Goal: Information Seeking & Learning: Learn about a topic

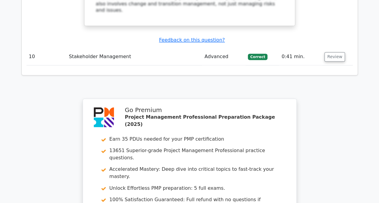
scroll to position [1595, 0]
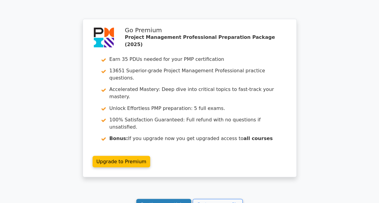
click at [174, 199] on link "Continue practicing" at bounding box center [163, 204] width 55 height 11
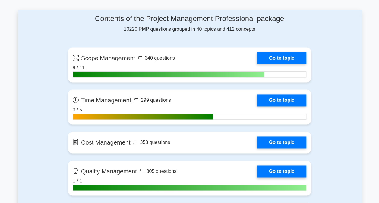
scroll to position [422, 0]
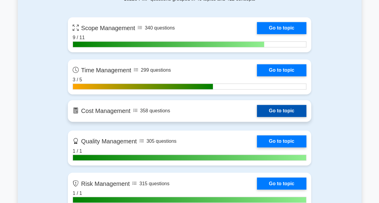
click at [285, 106] on link "Go to topic" at bounding box center [281, 111] width 49 height 12
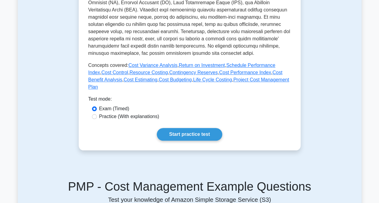
scroll to position [241, 0]
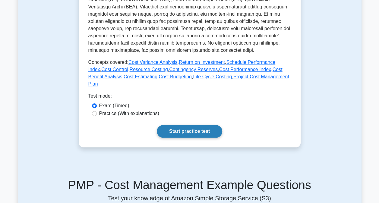
click at [201, 125] on link "Start practice test" at bounding box center [189, 131] width 65 height 13
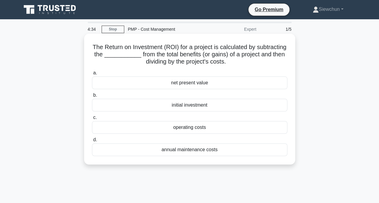
click at [202, 83] on div "net present value" at bounding box center [189, 83] width 195 height 13
click at [92, 75] on input "a. net present value" at bounding box center [92, 73] width 0 height 4
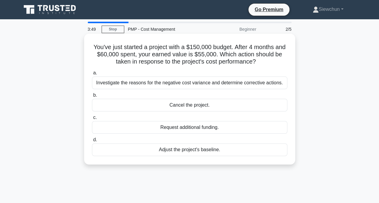
click at [216, 86] on div "Investigate the reasons for the negative cost variance and determine corrective…" at bounding box center [189, 83] width 195 height 13
click at [92, 75] on input "a. Investigate the reasons for the negative cost variance and determine correct…" at bounding box center [92, 73] width 0 height 4
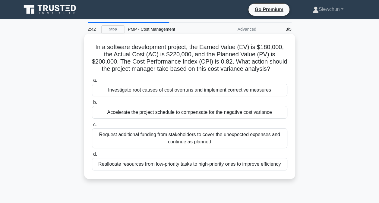
click at [194, 91] on div "Investigate root causes of cost overruns and implement corrective measures" at bounding box center [189, 90] width 195 height 13
click at [92, 82] on input "a. Investigate root causes of cost overruns and implement corrective measures" at bounding box center [92, 80] width 0 height 4
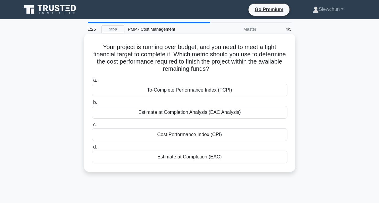
click at [186, 93] on div "To-Complete Performance Index (TCPI)" at bounding box center [189, 90] width 195 height 13
click at [92, 82] on input "a. To-Complete Performance Index (TCPI)" at bounding box center [92, 80] width 0 height 4
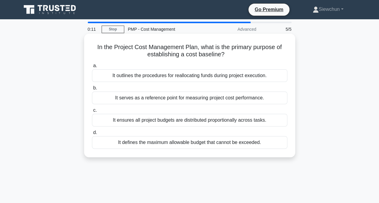
click at [215, 99] on div "It serves as a reference point for measuring project cost performance." at bounding box center [189, 98] width 195 height 13
click at [92, 90] on input "b. It serves as a reference point for measuring project cost performance." at bounding box center [92, 88] width 0 height 4
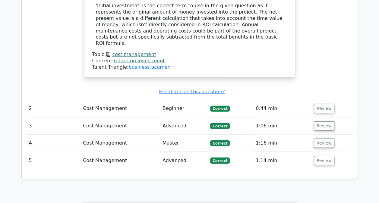
scroll to position [663, 0]
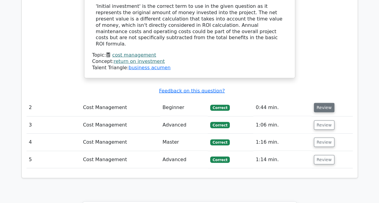
click at [315, 103] on button "Review" at bounding box center [324, 107] width 20 height 9
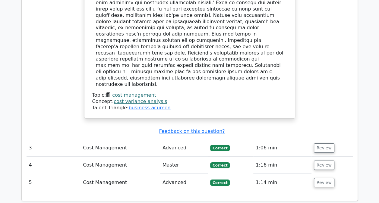
scroll to position [964, 0]
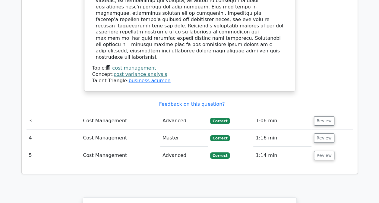
click at [322, 112] on td "Review" at bounding box center [331, 120] width 41 height 17
click at [322, 116] on button "Review" at bounding box center [324, 120] width 20 height 9
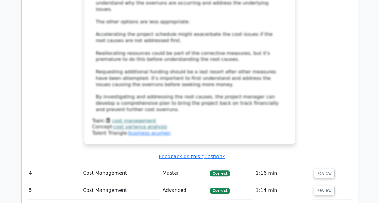
scroll to position [1386, 0]
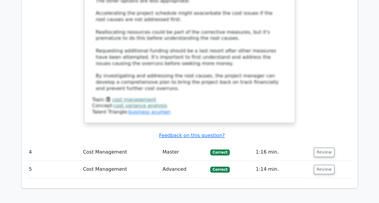
click at [322, 144] on td "Review" at bounding box center [331, 152] width 41 height 17
click at [321, 148] on button "Review" at bounding box center [324, 152] width 20 height 9
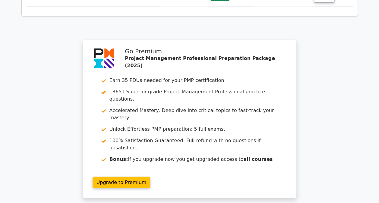
scroll to position [1819, 0]
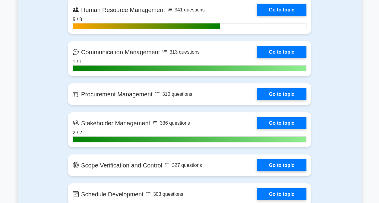
scroll to position [603, 0]
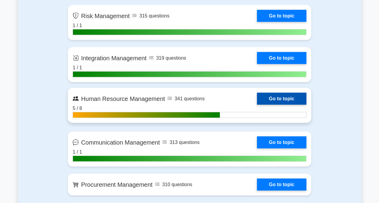
click at [279, 99] on link "Go to topic" at bounding box center [281, 99] width 49 height 12
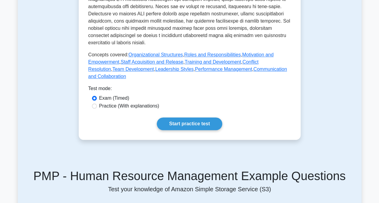
scroll to position [331, 0]
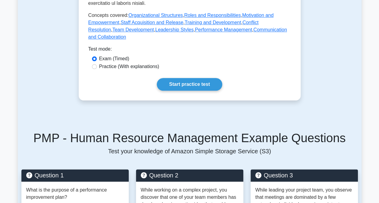
click at [194, 79] on link "Start practice test" at bounding box center [189, 84] width 65 height 13
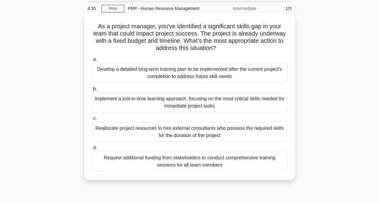
scroll to position [30, 0]
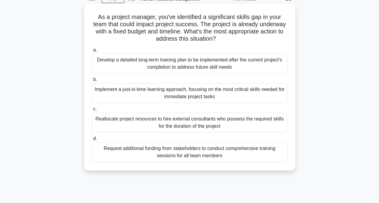
click at [219, 93] on div "Implement a just-in-time learning approach, focusing on the most critical skill…" at bounding box center [189, 93] width 195 height 20
click at [92, 82] on input "b. Implement a just-in-time learning approach, focusing on the most critical sk…" at bounding box center [92, 80] width 0 height 4
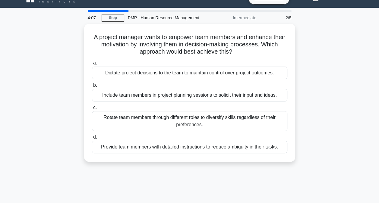
scroll to position [0, 0]
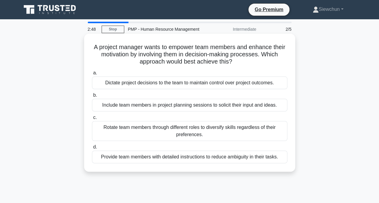
click at [234, 107] on div "Include team members in project planning sessions to solicit their input and id…" at bounding box center [189, 105] width 195 height 13
click at [92, 97] on input "b. Include team members in project planning sessions to solicit their input and…" at bounding box center [92, 95] width 0 height 4
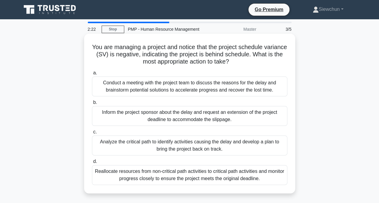
click at [234, 149] on div "Analyze the critical path to identify activities causing the delay and develop …" at bounding box center [189, 146] width 195 height 20
click at [92, 134] on input "c. Analyze the critical path to identify activities causing the delay and devel…" at bounding box center [92, 132] width 0 height 4
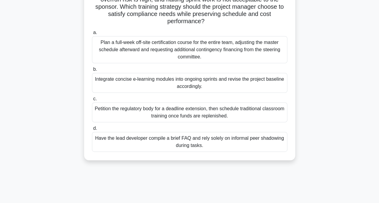
scroll to position [60, 0]
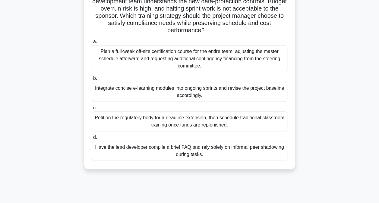
click at [170, 146] on div "Have the lead developer compile a brief FAQ and rely solely on informal peer sh…" at bounding box center [189, 151] width 195 height 20
click at [92, 140] on input "d. Have the lead developer compile a brief FAQ and rely solely on informal peer…" at bounding box center [92, 138] width 0 height 4
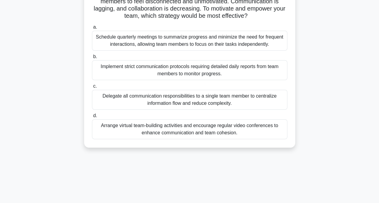
click at [161, 135] on div "Arrange virtual team-building activities and encourage regular video conference…" at bounding box center [189, 129] width 195 height 20
click at [92, 118] on input "d. Arrange virtual team-building activities and encourage regular video confere…" at bounding box center [92, 116] width 0 height 4
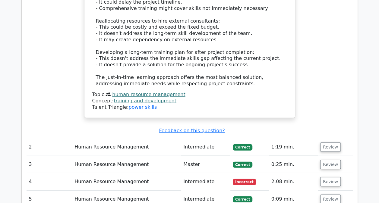
scroll to position [783, 0]
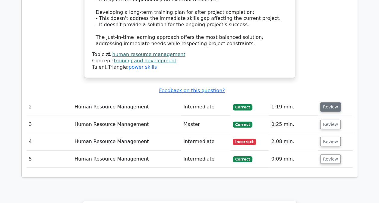
click at [325, 102] on button "Review" at bounding box center [330, 106] width 20 height 9
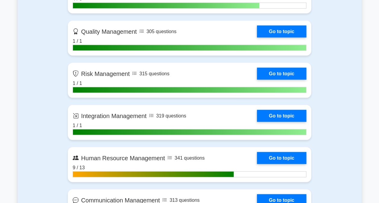
scroll to position [573, 0]
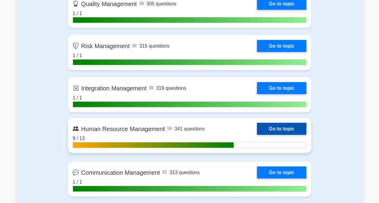
click at [285, 130] on link "Go to topic" at bounding box center [281, 129] width 49 height 12
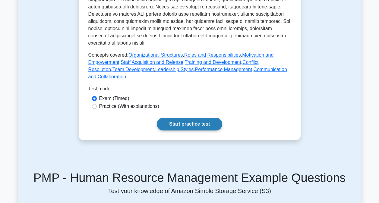
scroll to position [301, 0]
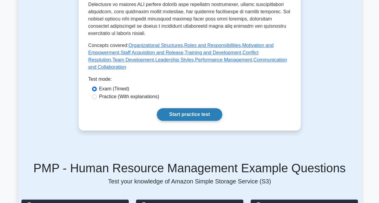
click at [182, 108] on link "Start practice test" at bounding box center [189, 114] width 65 height 13
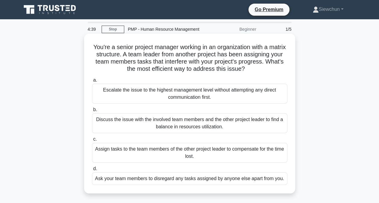
scroll to position [30, 0]
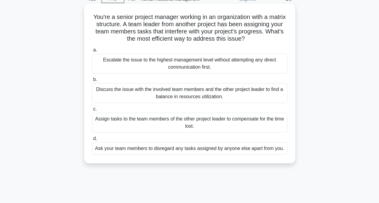
click at [221, 97] on div "Discuss the issue with the involved team members and the other project leader t…" at bounding box center [189, 93] width 195 height 20
click at [92, 82] on input "b. Discuss the issue with the involved team members and the other project leade…" at bounding box center [92, 80] width 0 height 4
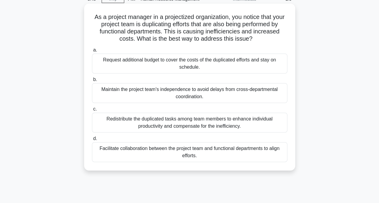
click at [202, 151] on div "Facilitate collaboration between the project team and functional departments to…" at bounding box center [189, 152] width 195 height 20
click at [92, 141] on input "d. Facilitate collaboration between the project team and functional departments…" at bounding box center [92, 139] width 0 height 4
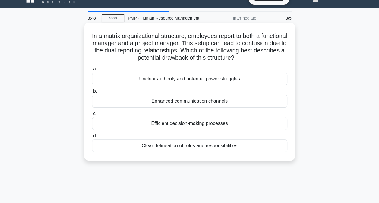
scroll to position [0, 0]
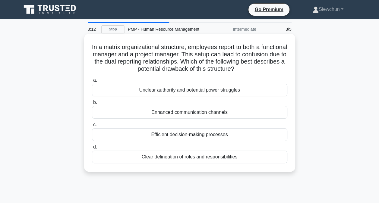
click at [219, 92] on div "Unclear authority and potential power struggles" at bounding box center [189, 90] width 195 height 13
click at [92, 82] on input "a. Unclear authority and potential power struggles" at bounding box center [92, 80] width 0 height 4
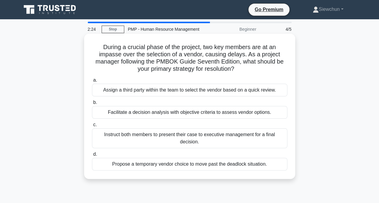
click at [202, 114] on div "Facilitate a decision analysis with objective criteria to assess vendor options." at bounding box center [189, 112] width 195 height 13
click at [92, 105] on input "b. Facilitate a decision analysis with objective criteria to assess vendor opti…" at bounding box center [92, 103] width 0 height 4
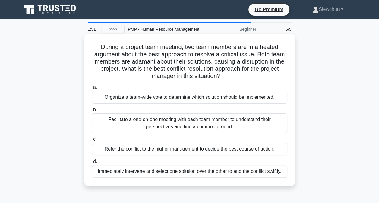
click at [183, 128] on div "Facilitate a one-on-one meeting with each team member to understand their persp…" at bounding box center [189, 123] width 195 height 20
click at [92, 112] on input "b. Facilitate a one-on-one meeting with each team member to understand their pe…" at bounding box center [92, 110] width 0 height 4
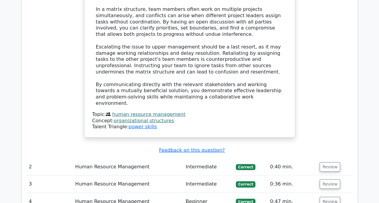
scroll to position [723, 0]
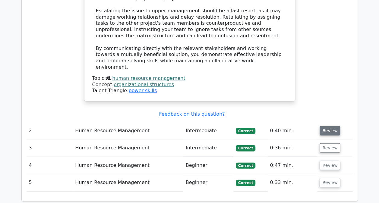
click at [326, 126] on button "Review" at bounding box center [329, 130] width 20 height 9
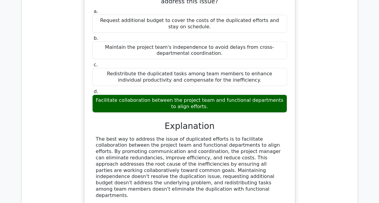
scroll to position [994, 0]
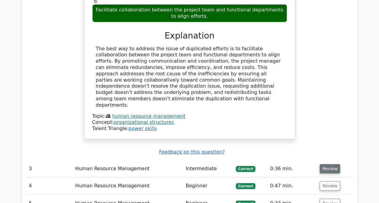
click at [334, 164] on button "Review" at bounding box center [329, 168] width 20 height 9
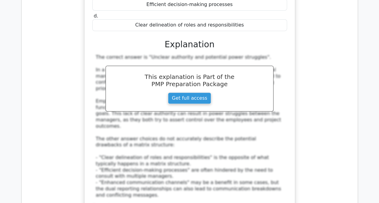
scroll to position [1326, 0]
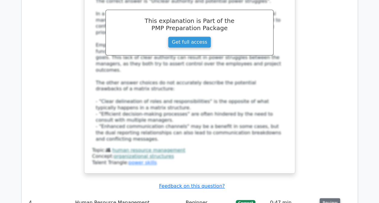
click at [328, 198] on button "Review" at bounding box center [329, 202] width 20 height 9
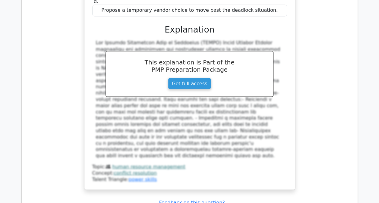
scroll to position [1657, 0]
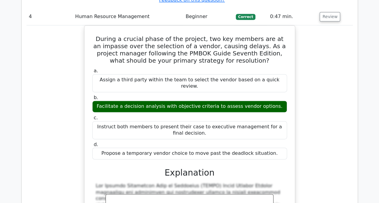
scroll to position [2158, 0]
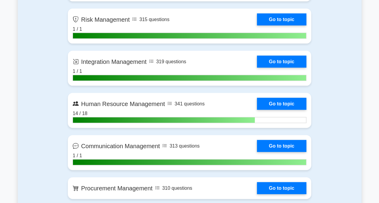
scroll to position [603, 0]
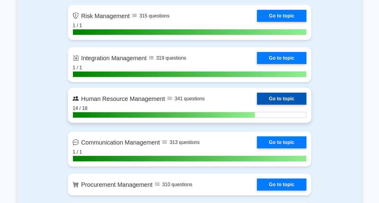
click at [279, 98] on link "Go to topic" at bounding box center [281, 99] width 49 height 12
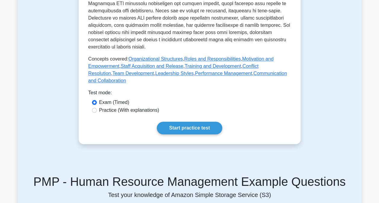
scroll to position [301, 0]
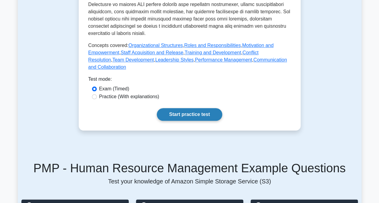
click at [205, 108] on link "Start practice test" at bounding box center [189, 114] width 65 height 13
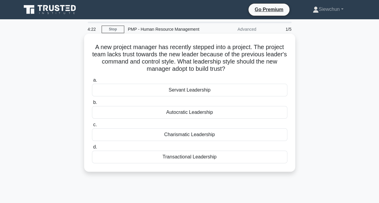
click at [204, 90] on div "Servant Leadership" at bounding box center [189, 90] width 195 height 13
click at [92, 82] on input "a. Servant Leadership" at bounding box center [92, 80] width 0 height 4
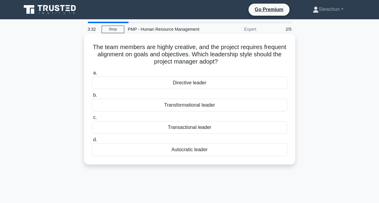
click at [194, 147] on div "Autocratic leader" at bounding box center [189, 149] width 195 height 13
click at [92, 142] on input "d. Autocratic leader" at bounding box center [92, 140] width 0 height 4
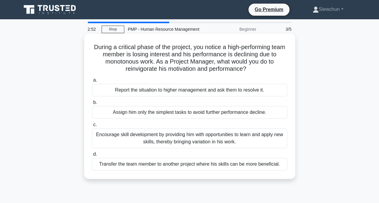
click at [200, 143] on div "Encourage skill development by providing him with opportunities to learn and ap…" at bounding box center [189, 138] width 195 height 20
click at [92, 127] on input "c. Encourage skill development by providing him with opportunities to learn and…" at bounding box center [92, 125] width 0 height 4
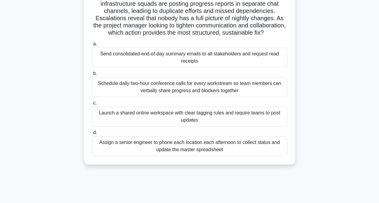
scroll to position [60, 0]
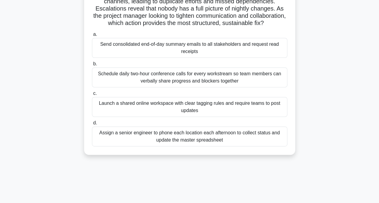
click at [202, 113] on div "Launch a shared online workspace with clear tagging rules and require teams to …" at bounding box center [189, 107] width 195 height 20
click at [92, 96] on input "c. Launch a shared online workspace with clear tagging rules and require teams …" at bounding box center [92, 94] width 0 height 4
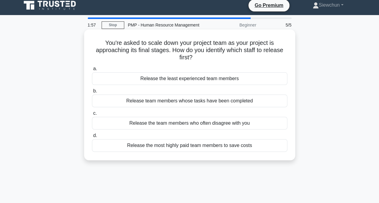
scroll to position [0, 0]
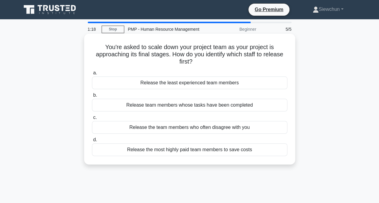
click at [182, 103] on div "Release team members whose tasks have been completed" at bounding box center [189, 105] width 195 height 13
click at [92, 97] on input "b. Release team members whose tasks have been completed" at bounding box center [92, 95] width 0 height 4
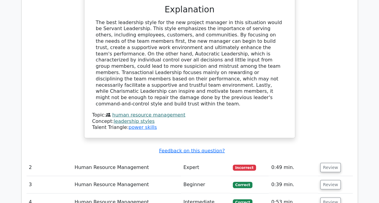
scroll to position [633, 0]
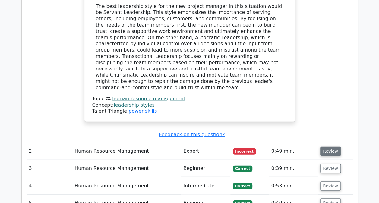
click at [324, 147] on button "Review" at bounding box center [330, 151] width 20 height 9
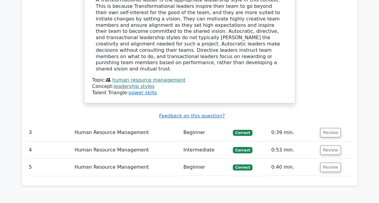
scroll to position [904, 0]
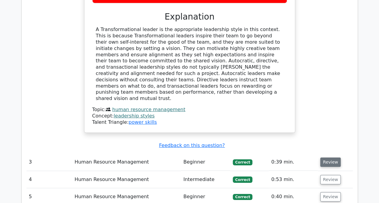
click at [326, 158] on button "Review" at bounding box center [330, 162] width 20 height 9
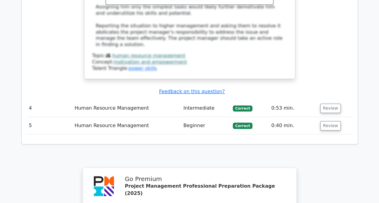
scroll to position [1296, 0]
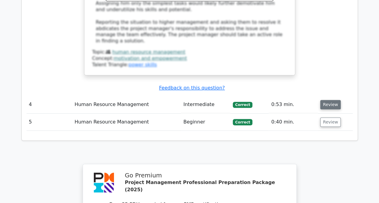
click at [328, 100] on button "Review" at bounding box center [330, 104] width 20 height 9
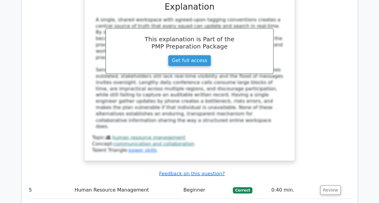
scroll to position [1597, 0]
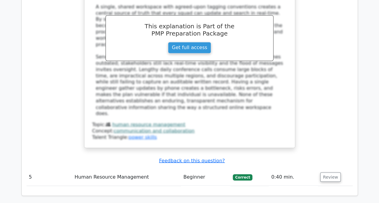
click at [325, 168] on td "Review" at bounding box center [335, 176] width 35 height 17
click at [326, 172] on button "Review" at bounding box center [330, 176] width 20 height 9
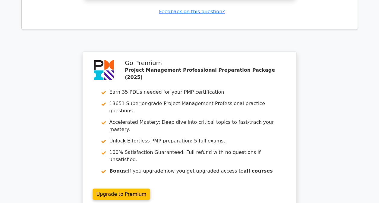
scroll to position [1989, 0]
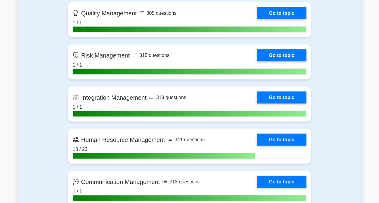
scroll to position [573, 0]
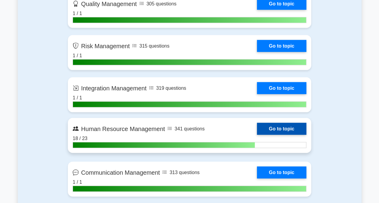
click at [272, 127] on link "Go to topic" at bounding box center [281, 129] width 49 height 12
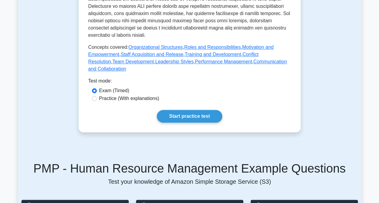
scroll to position [301, 0]
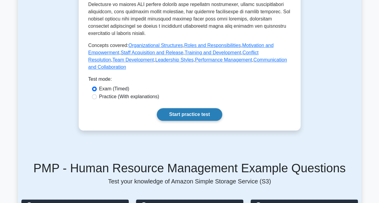
click at [199, 108] on link "Start practice test" at bounding box center [189, 114] width 65 height 13
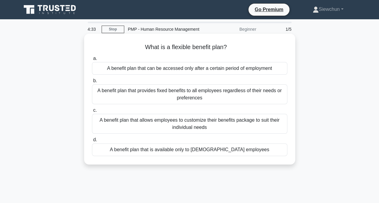
click at [201, 120] on div "A benefit plan that allows employees to customize their benefits package to sui…" at bounding box center [189, 124] width 195 height 20
click at [92, 112] on input "c. A benefit plan that allows employees to customize their benefits package to …" at bounding box center [92, 110] width 0 height 4
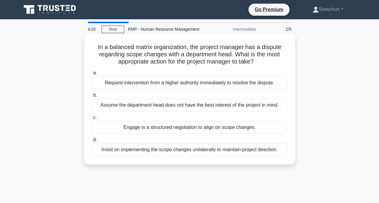
click at [193, 127] on div "Engage in a structured negotiation to align on scope changes." at bounding box center [189, 127] width 195 height 13
click at [92, 120] on input "c. Engage in a structured negotiation to align on scope changes." at bounding box center [92, 118] width 0 height 4
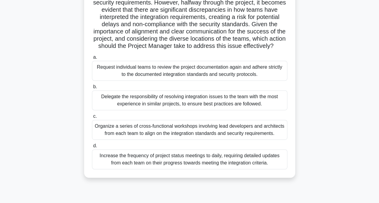
scroll to position [90, 0]
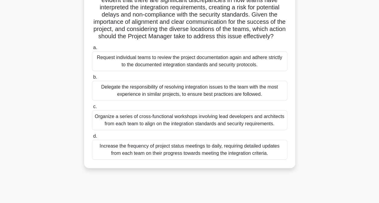
click at [199, 129] on div "Organize a series of cross-functional workshops involving lead developers and a…" at bounding box center [189, 120] width 195 height 20
click at [92, 109] on input "c. Organize a series of cross-functional workshops involving lead developers an…" at bounding box center [92, 107] width 0 height 4
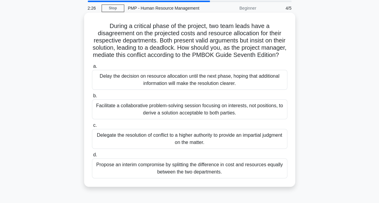
scroll to position [30, 0]
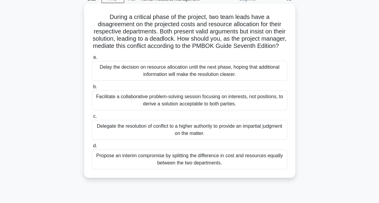
click at [207, 107] on div "Facilitate a collaborative problem-solving session focusing on interests, not p…" at bounding box center [189, 100] width 195 height 20
click at [92, 89] on input "b. Facilitate a collaborative problem-solving session focusing on interests, no…" at bounding box center [92, 87] width 0 height 4
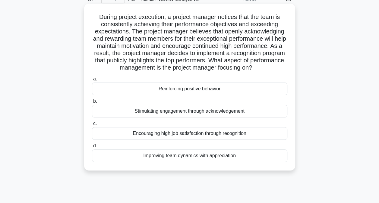
click at [199, 159] on div "Improving team dynamics with appreciation" at bounding box center [189, 155] width 195 height 13
click at [92, 148] on input "d. Improving team dynamics with appreciation" at bounding box center [92, 146] width 0 height 4
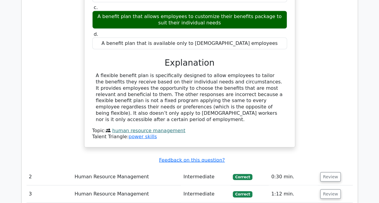
scroll to position [633, 0]
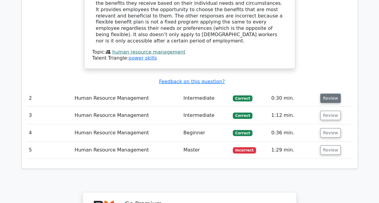
click at [329, 94] on button "Review" at bounding box center [330, 98] width 20 height 9
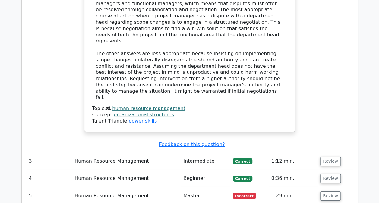
scroll to position [934, 0]
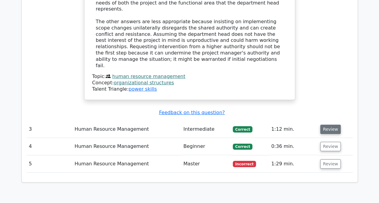
click at [333, 125] on button "Review" at bounding box center [330, 129] width 20 height 9
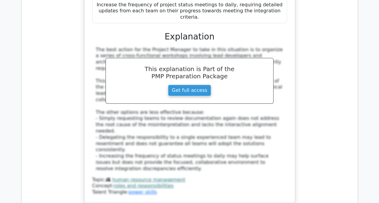
scroll to position [1296, 0]
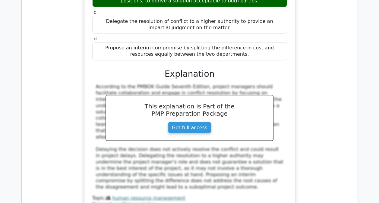
scroll to position [1687, 0]
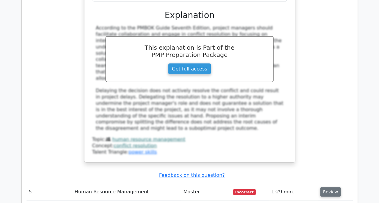
click at [328, 187] on button "Review" at bounding box center [330, 191] width 20 height 9
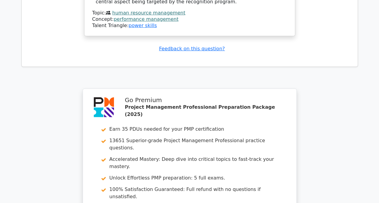
scroll to position [2167, 0]
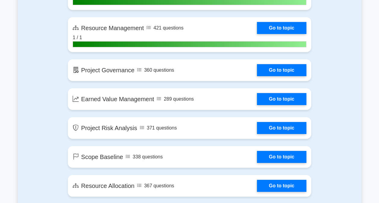
scroll to position [1024, 0]
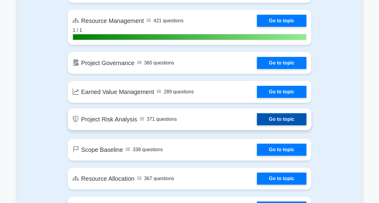
click at [280, 121] on link "Go to topic" at bounding box center [281, 119] width 49 height 12
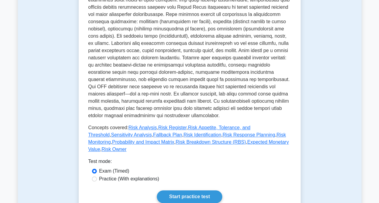
scroll to position [331, 0]
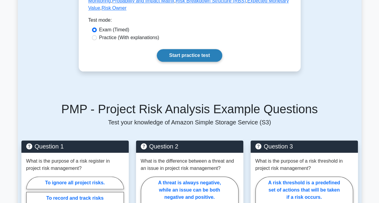
click at [196, 49] on link "Start practice test" at bounding box center [189, 55] width 65 height 13
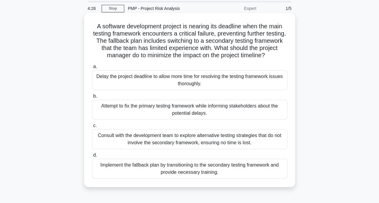
scroll to position [30, 0]
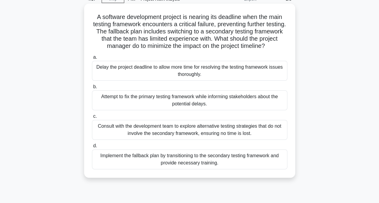
click at [164, 158] on div "Implement the fallback plan by transitioning to the secondary testing framework…" at bounding box center [189, 159] width 195 height 20
click at [92, 148] on input "d. Implement the fallback plan by transitioning to the secondary testing framew…" at bounding box center [92, 146] width 0 height 4
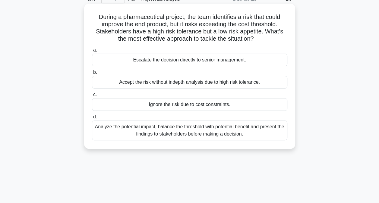
scroll to position [60, 0]
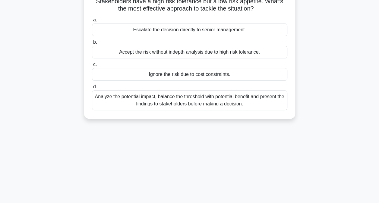
click at [200, 105] on div "Analyze the potential impact, balance the threshold with potential benefit and …" at bounding box center [189, 100] width 195 height 20
click at [92, 89] on input "d. Analyze the potential impact, balance the threshold with potential benefit a…" at bounding box center [92, 87] width 0 height 4
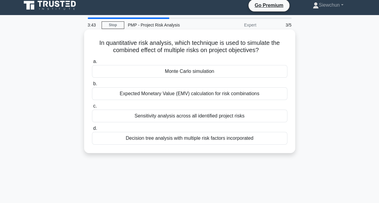
scroll to position [0, 0]
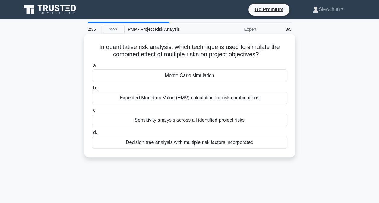
click at [186, 74] on div "Monte Carlo simulation" at bounding box center [189, 75] width 195 height 13
click at [92, 68] on input "a. Monte Carlo simulation" at bounding box center [92, 66] width 0 height 4
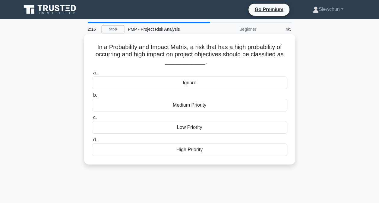
click at [198, 149] on div "High Priority" at bounding box center [189, 149] width 195 height 13
click at [92, 142] on input "d. High Priority" at bounding box center [92, 140] width 0 height 4
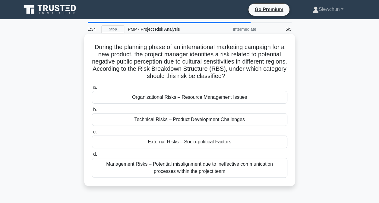
click at [169, 143] on div "External Risks – Socio-political Factors" at bounding box center [189, 142] width 195 height 13
click at [92, 134] on input "c. External Risks – Socio-political Factors" at bounding box center [92, 132] width 0 height 4
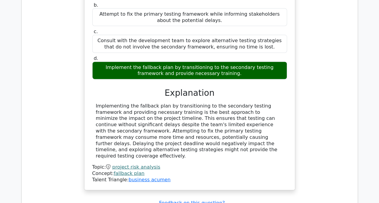
scroll to position [633, 0]
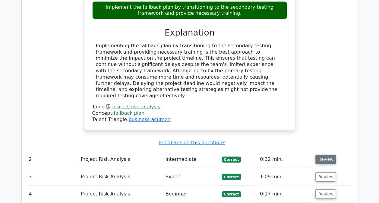
click at [326, 155] on button "Review" at bounding box center [325, 159] width 20 height 9
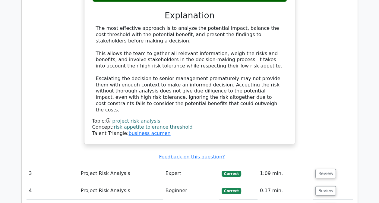
scroll to position [964, 0]
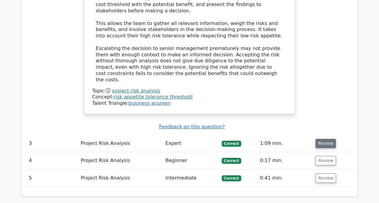
click at [326, 139] on button "Review" at bounding box center [325, 143] width 20 height 9
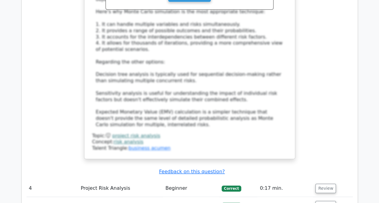
scroll to position [1356, 0]
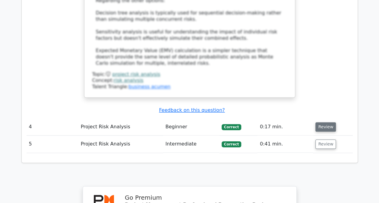
click at [324, 122] on button "Review" at bounding box center [325, 126] width 20 height 9
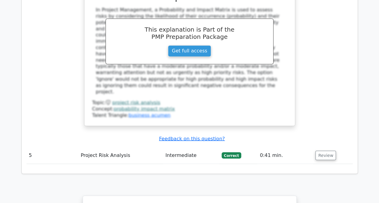
scroll to position [1657, 0]
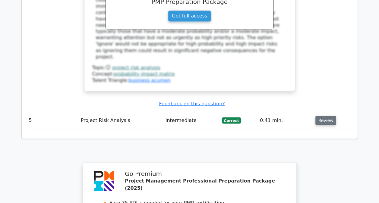
click at [328, 116] on button "Review" at bounding box center [325, 120] width 20 height 9
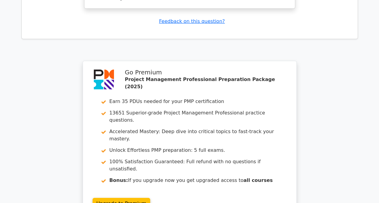
scroll to position [2056, 0]
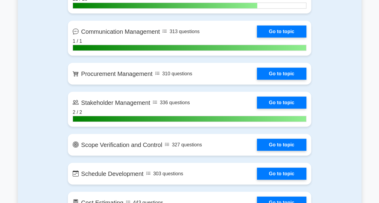
scroll to position [723, 0]
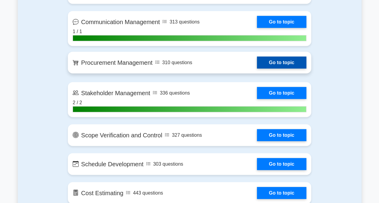
click at [283, 61] on link "Go to topic" at bounding box center [281, 63] width 49 height 12
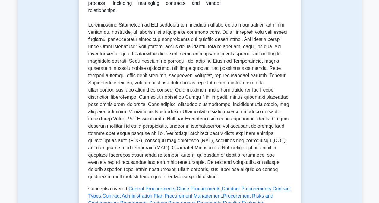
scroll to position [301, 0]
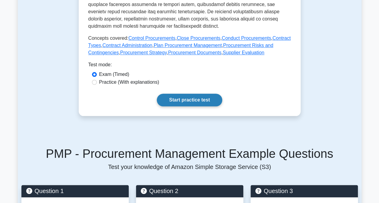
click at [203, 94] on link "Start practice test" at bounding box center [189, 100] width 65 height 13
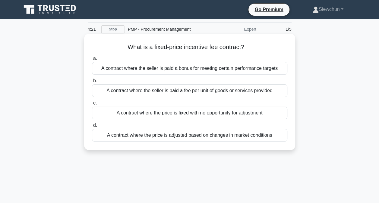
click at [190, 70] on div "A contract where the seller is paid a bonus for meeting certain performance tar…" at bounding box center [189, 68] width 195 height 13
click at [92, 61] on input "a. A contract where the seller is paid a bonus for meeting certain performance …" at bounding box center [92, 59] width 0 height 4
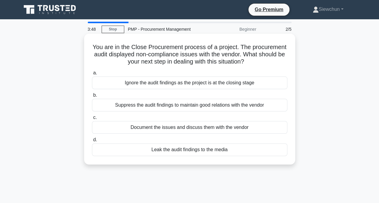
click at [199, 129] on div "Document the issues and discuss them with the vendor" at bounding box center [189, 127] width 195 height 13
click at [92, 120] on input "c. Document the issues and discuss them with the vendor" at bounding box center [92, 118] width 0 height 4
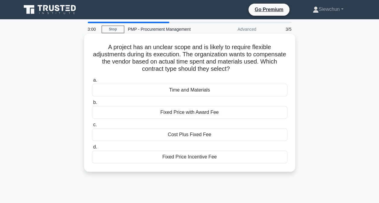
click at [173, 93] on div "Time and Materials" at bounding box center [189, 90] width 195 height 13
click at [92, 82] on input "a. Time and Materials" at bounding box center [92, 80] width 0 height 4
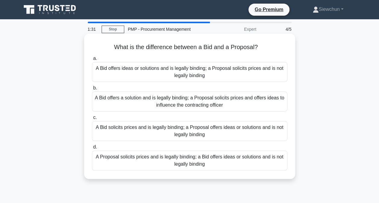
click at [213, 102] on div "A Bid offers a solution and is legally binding; a Proposal solicits prices and …" at bounding box center [189, 102] width 195 height 20
click at [92, 90] on input "b. A Bid offers a solution and is legally binding; a Proposal solicits prices a…" at bounding box center [92, 88] width 0 height 4
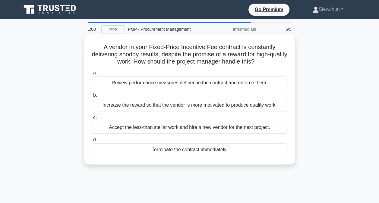
click at [190, 84] on div "Review performance measures defined in the contract and enforce them." at bounding box center [189, 83] width 195 height 13
click at [92, 75] on input "a. Review performance measures defined in the contract and enforce them." at bounding box center [92, 73] width 0 height 4
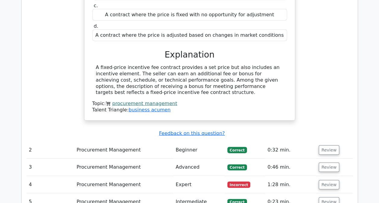
scroll to position [603, 0]
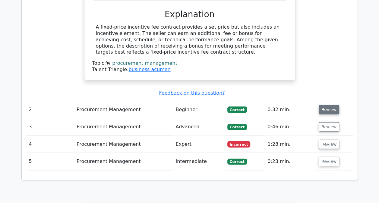
click at [333, 105] on button "Review" at bounding box center [328, 109] width 20 height 9
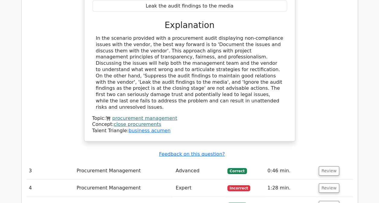
scroll to position [844, 0]
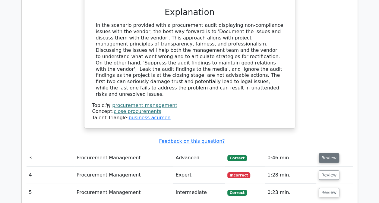
click at [329, 153] on button "Review" at bounding box center [328, 157] width 20 height 9
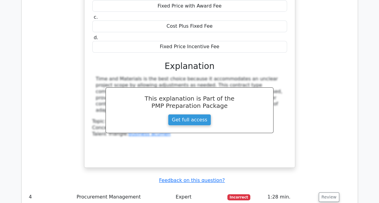
scroll to position [1085, 0]
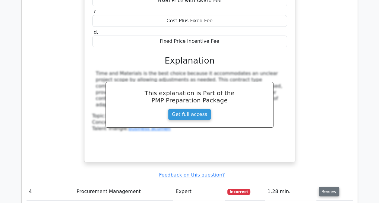
click at [328, 187] on button "Review" at bounding box center [328, 191] width 20 height 9
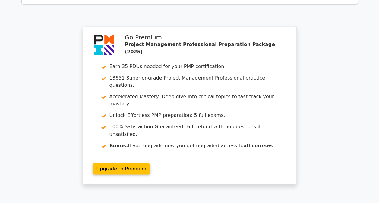
scroll to position [1593, 0]
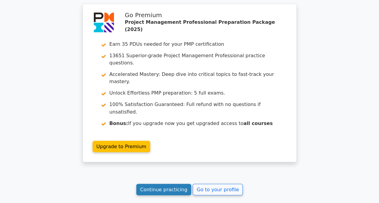
click at [168, 184] on link "Continue practicing" at bounding box center [163, 189] width 55 height 11
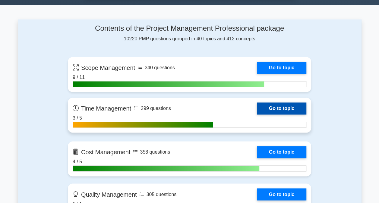
scroll to position [392, 0]
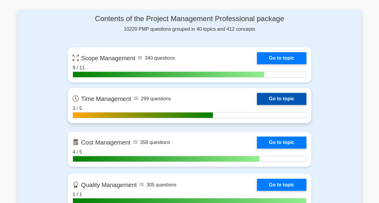
drag, startPoint x: 278, startPoint y: 96, endPoint x: 273, endPoint y: 99, distance: 5.5
click at [278, 96] on link "Go to topic" at bounding box center [281, 99] width 49 height 12
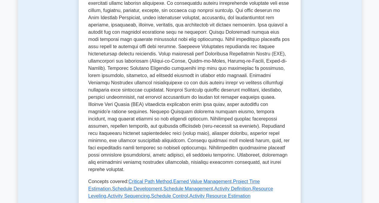
scroll to position [271, 0]
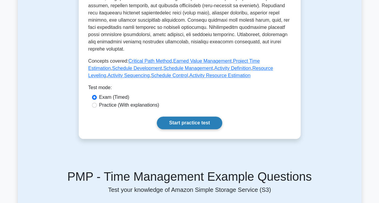
click at [193, 120] on link "Start practice test" at bounding box center [189, 123] width 65 height 13
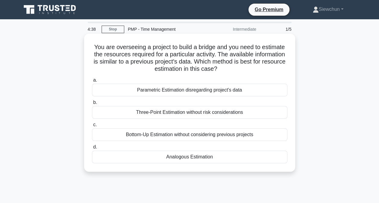
click at [198, 155] on div "Analogous Estimation" at bounding box center [189, 157] width 195 height 13
click at [92, 149] on input "d. Analogous Estimation" at bounding box center [92, 147] width 0 height 4
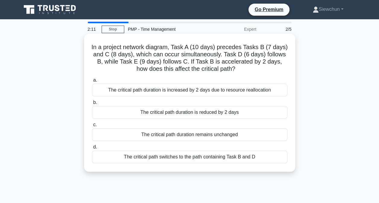
click at [188, 91] on div "The critical path duration is increased by 2 days due to resource reallocation" at bounding box center [189, 90] width 195 height 13
click at [92, 82] on input "a. The critical path duration is increased by 2 days due to resource reallocati…" at bounding box center [92, 80] width 0 height 4
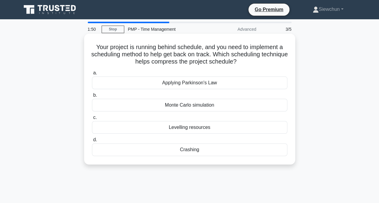
click at [183, 151] on div "Crashing" at bounding box center [189, 149] width 195 height 13
click at [92, 142] on input "d. Crashing" at bounding box center [92, 140] width 0 height 4
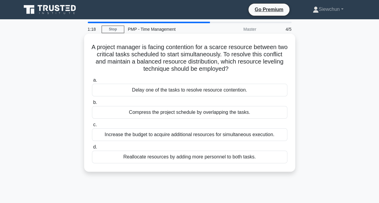
click at [169, 113] on div "Compress the project schedule by overlapping the tasks." at bounding box center [189, 112] width 195 height 13
click at [92, 105] on input "b. Compress the project schedule by overlapping the tasks." at bounding box center [92, 103] width 0 height 4
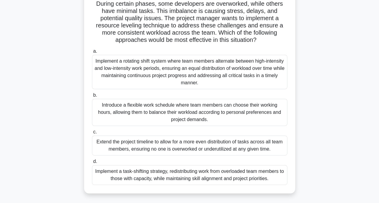
scroll to position [60, 0]
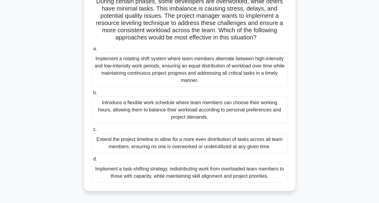
click at [180, 74] on div "Implement a rotating shift system where team members alternate between high-int…" at bounding box center [189, 69] width 195 height 34
click at [92, 51] on input "a. Implement a rotating shift system where team members alternate between high-…" at bounding box center [92, 49] width 0 height 4
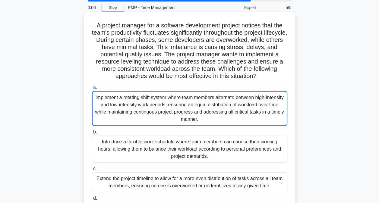
scroll to position [0, 0]
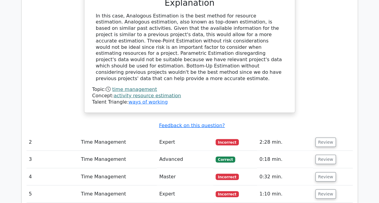
scroll to position [633, 0]
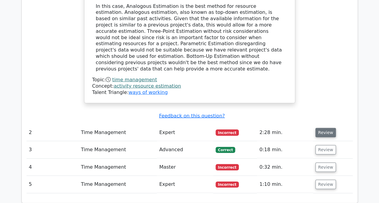
click at [328, 128] on button "Review" at bounding box center [325, 132] width 20 height 9
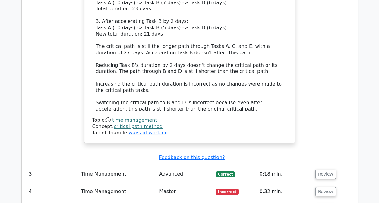
scroll to position [1024, 0]
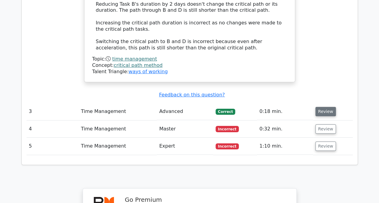
click at [319, 107] on button "Review" at bounding box center [325, 111] width 20 height 9
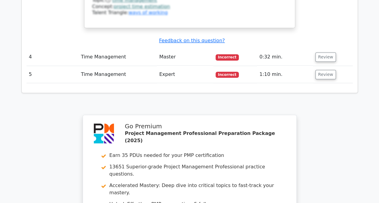
scroll to position [1326, 0]
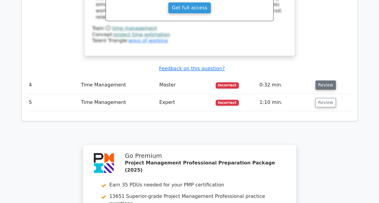
click at [325, 80] on button "Review" at bounding box center [325, 84] width 20 height 9
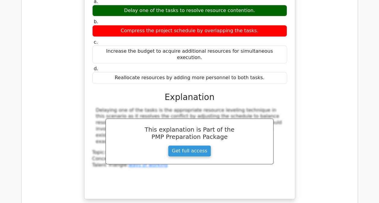
scroll to position [1507, 0]
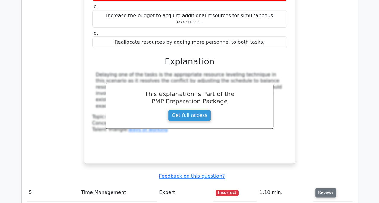
click at [325, 188] on button "Review" at bounding box center [325, 192] width 20 height 9
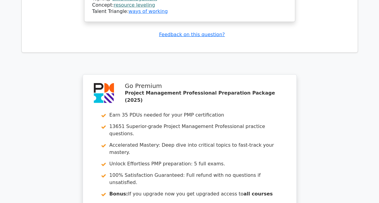
scroll to position [2068, 0]
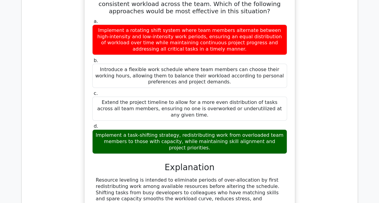
scroll to position [1765, 0]
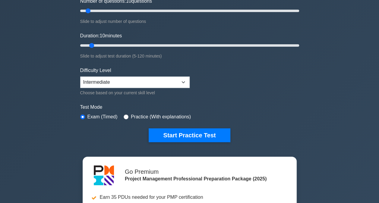
scroll to position [151, 0]
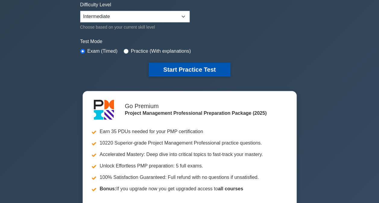
click at [200, 71] on button "Start Practice Test" at bounding box center [189, 70] width 81 height 14
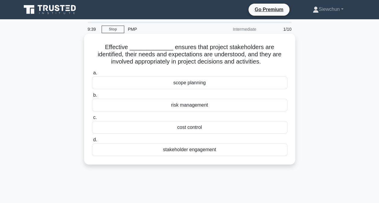
click at [191, 149] on div "stakeholder engagement" at bounding box center [189, 149] width 195 height 13
click at [92, 142] on input "d. stakeholder engagement" at bounding box center [92, 140] width 0 height 4
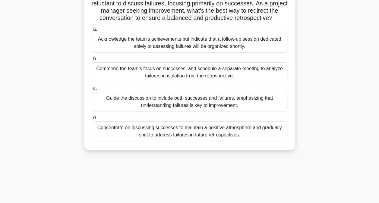
scroll to position [60, 0]
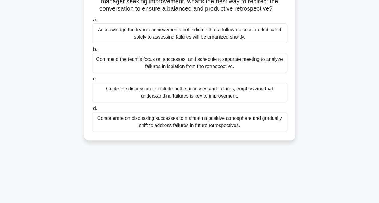
click at [177, 97] on div "Guide the discussion to include both successes and failures, emphasizing that u…" at bounding box center [189, 93] width 195 height 20
click at [92, 81] on input "c. Guide the discussion to include both successes and failures, emphasizing tha…" at bounding box center [92, 79] width 0 height 4
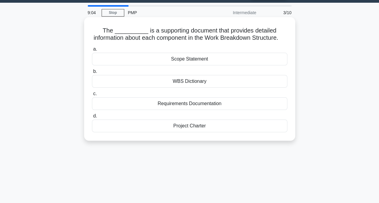
scroll to position [0, 0]
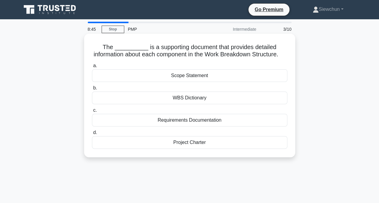
click at [195, 104] on div "WBS Dictionary" at bounding box center [189, 98] width 195 height 13
click at [92, 90] on input "b. WBS Dictionary" at bounding box center [92, 88] width 0 height 4
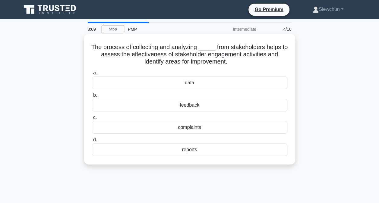
click at [174, 104] on div "feedback" at bounding box center [189, 105] width 195 height 13
click at [92, 97] on input "b. feedback" at bounding box center [92, 95] width 0 height 4
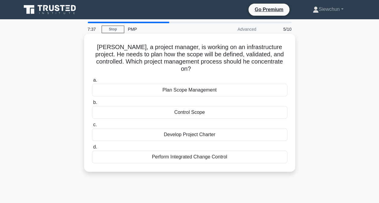
click at [168, 84] on div "Plan Scope Management" at bounding box center [189, 90] width 195 height 13
click at [92, 81] on input "a. Plan Scope Management" at bounding box center [92, 80] width 0 height 4
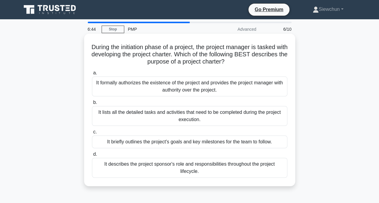
click at [201, 88] on div "It formally authorizes the existence of the project and provides the project ma…" at bounding box center [189, 87] width 195 height 20
click at [92, 75] on input "a. It formally authorizes the existence of the project and provides the project…" at bounding box center [92, 73] width 0 height 4
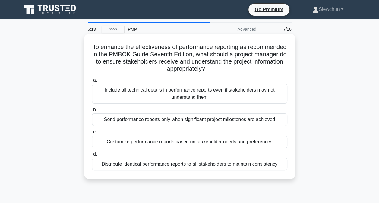
click at [207, 142] on div "Customize performance reports based on stakeholder needs and preferences" at bounding box center [189, 142] width 195 height 13
click at [92, 134] on input "c. Customize performance reports based on stakeholder needs and preferences" at bounding box center [92, 132] width 0 height 4
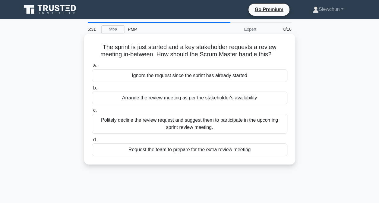
click at [199, 124] on div "Politely decline the review request and suggest them to participate in the upco…" at bounding box center [189, 124] width 195 height 20
click at [92, 112] on input "c. Politely decline the review request and suggest them to participate in the u…" at bounding box center [92, 110] width 0 height 4
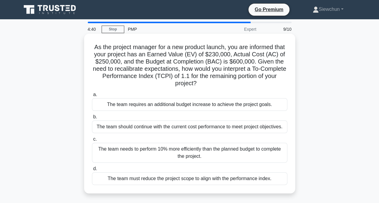
scroll to position [30, 0]
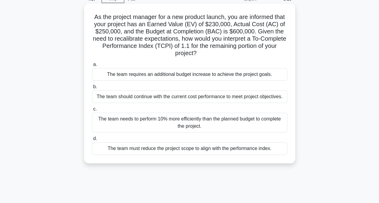
click at [202, 121] on div "The team needs to perform 10% more efficiently than the planned budget to compl…" at bounding box center [189, 123] width 195 height 20
click at [92, 111] on input "c. The team needs to perform 10% more efficiently than the planned budget to co…" at bounding box center [92, 109] width 0 height 4
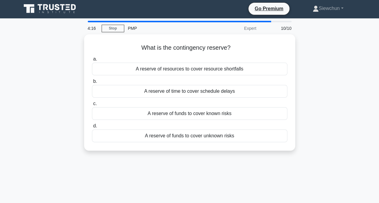
scroll to position [0, 0]
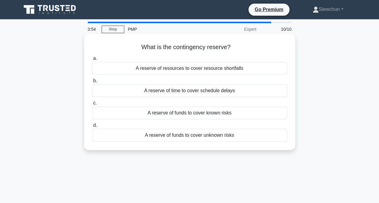
click at [186, 137] on div "A reserve of funds to cover unknown risks" at bounding box center [189, 135] width 195 height 13
click at [92, 127] on input "d. A reserve of funds to cover unknown risks" at bounding box center [92, 126] width 0 height 4
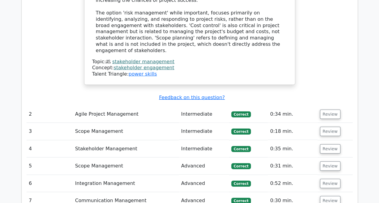
scroll to position [723, 0]
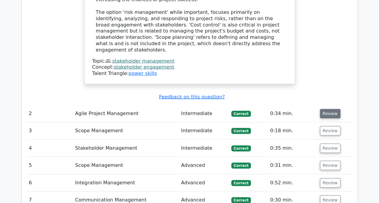
click at [327, 109] on button "Review" at bounding box center [330, 113] width 20 height 9
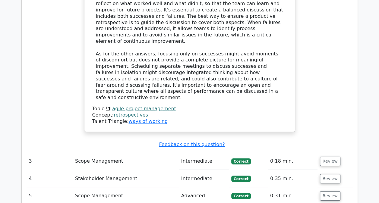
scroll to position [1055, 0]
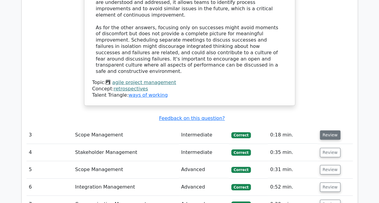
click at [330, 130] on button "Review" at bounding box center [330, 134] width 20 height 9
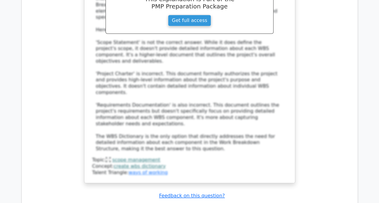
scroll to position [1386, 0]
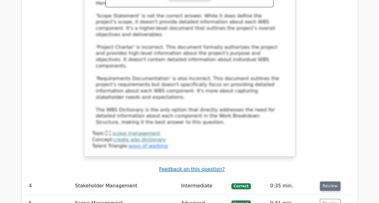
click at [332, 181] on button "Review" at bounding box center [330, 185] width 20 height 9
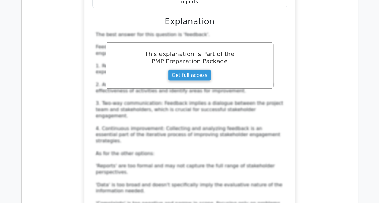
scroll to position [1778, 0]
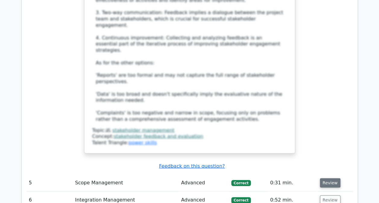
click at [332, 178] on button "Review" at bounding box center [330, 182] width 20 height 9
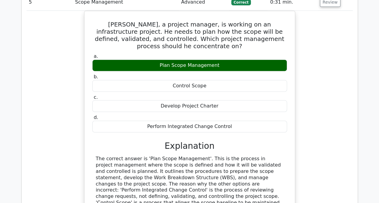
scroll to position [2049, 0]
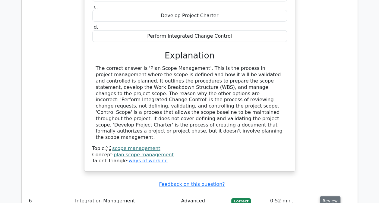
click at [325, 196] on button "Review" at bounding box center [330, 200] width 20 height 9
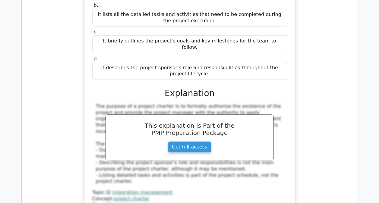
scroll to position [2320, 0]
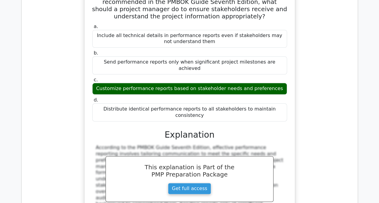
scroll to position [2682, 0]
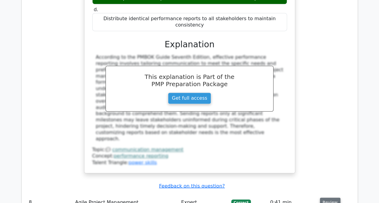
click at [333, 198] on button "Review" at bounding box center [330, 202] width 20 height 9
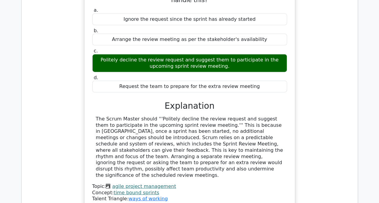
scroll to position [2923, 0]
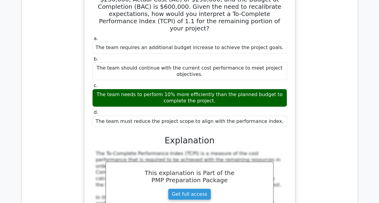
scroll to position [3284, 0]
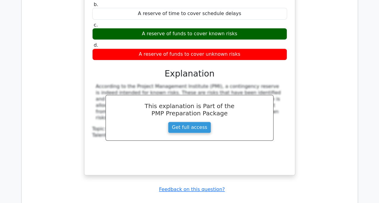
scroll to position [3628, 0]
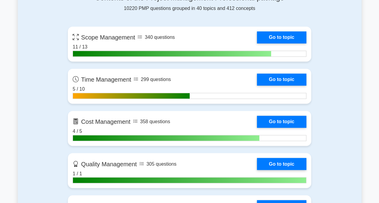
scroll to position [422, 0]
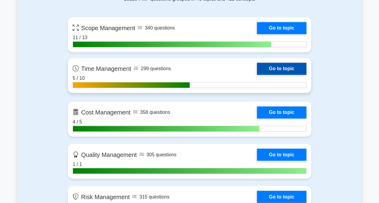
click at [279, 67] on link "Go to topic" at bounding box center [281, 69] width 49 height 12
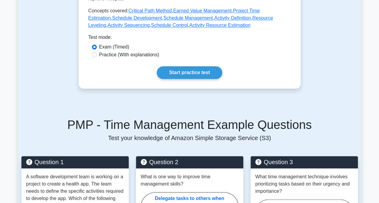
scroll to position [331, 0]
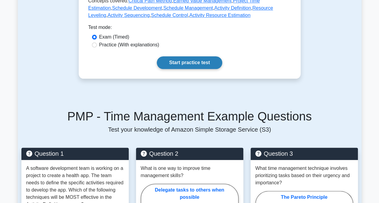
click at [185, 56] on link "Start practice test" at bounding box center [189, 62] width 65 height 13
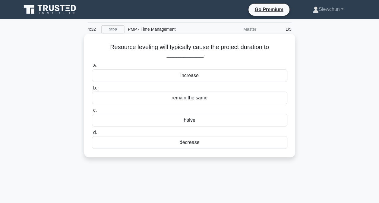
click at [192, 101] on div "remain the same" at bounding box center [189, 98] width 195 height 13
click at [92, 90] on input "b. remain the same" at bounding box center [92, 88] width 0 height 4
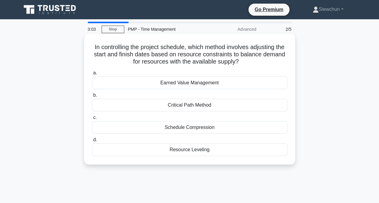
click at [192, 150] on div "Resource Leveling" at bounding box center [189, 149] width 195 height 13
click at [92, 142] on input "d. Resource Leveling" at bounding box center [92, 140] width 0 height 4
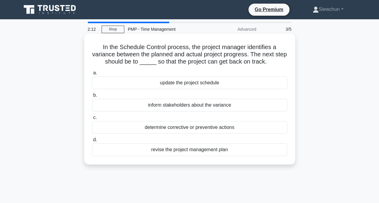
click at [212, 130] on div "determine corrective or preventive actions" at bounding box center [189, 127] width 195 height 13
click at [92, 120] on input "c. determine corrective or preventive actions" at bounding box center [92, 118] width 0 height 4
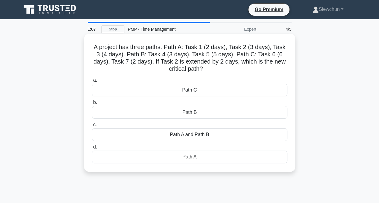
click at [189, 157] on div "Path A" at bounding box center [189, 157] width 195 height 13
click at [92, 149] on input "d. Path A" at bounding box center [92, 147] width 0 height 4
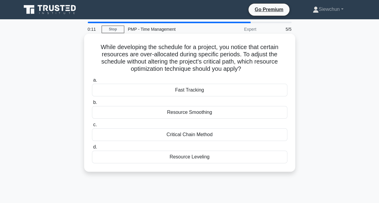
click at [199, 110] on div "Resource Smoothing" at bounding box center [189, 112] width 195 height 13
click at [92, 105] on input "b. Resource Smoothing" at bounding box center [92, 103] width 0 height 4
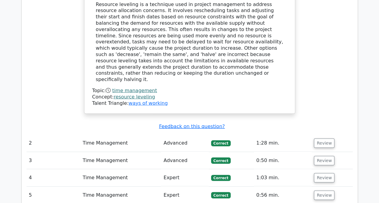
scroll to position [633, 0]
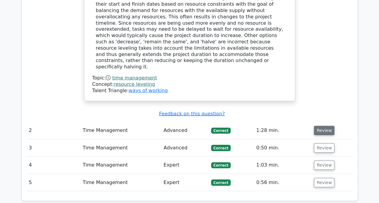
click at [324, 126] on button "Review" at bounding box center [324, 130] width 20 height 9
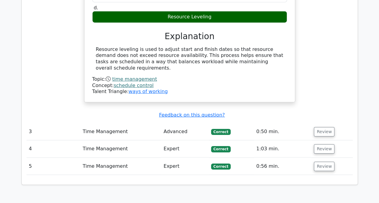
scroll to position [874, 0]
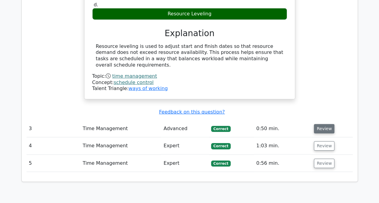
click at [325, 124] on button "Review" at bounding box center [324, 128] width 20 height 9
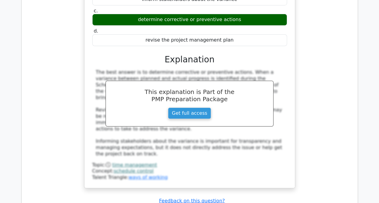
scroll to position [1175, 0]
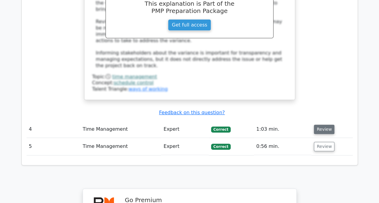
click at [322, 125] on button "Review" at bounding box center [324, 129] width 20 height 9
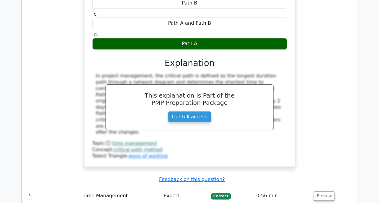
scroll to position [1416, 0]
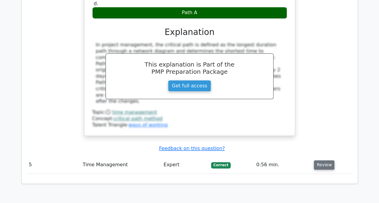
click at [323, 160] on button "Review" at bounding box center [324, 164] width 20 height 9
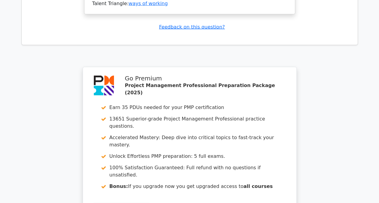
scroll to position [1868, 0]
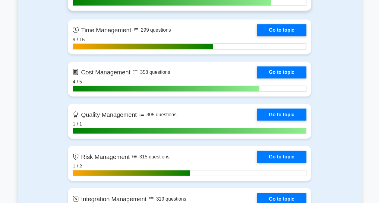
scroll to position [450, 0]
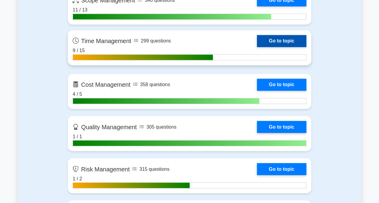
click at [283, 36] on link "Go to topic" at bounding box center [281, 41] width 49 height 12
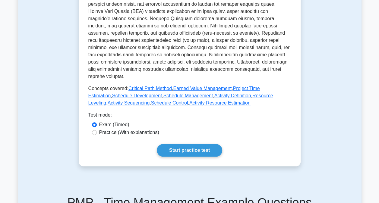
scroll to position [301, 0]
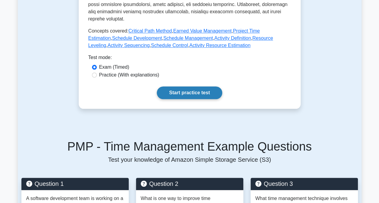
click at [207, 86] on link "Start practice test" at bounding box center [189, 92] width 65 height 13
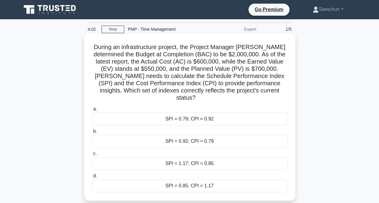
click at [184, 116] on div "SPI = 0.79; CPI = 0.92" at bounding box center [189, 119] width 195 height 13
click at [92, 111] on input "a. SPI = 0.79; CPI = 0.92" at bounding box center [92, 109] width 0 height 4
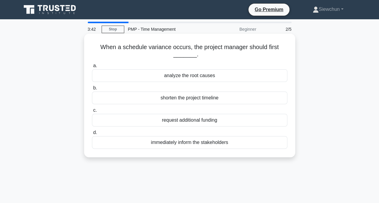
click at [164, 77] on div "analyze the root causes" at bounding box center [189, 75] width 195 height 13
click at [92, 68] on input "a. analyze the root causes" at bounding box center [92, 66] width 0 height 4
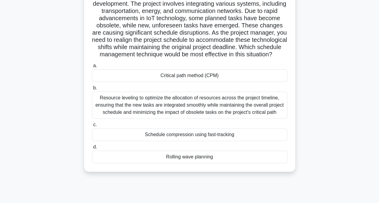
scroll to position [60, 0]
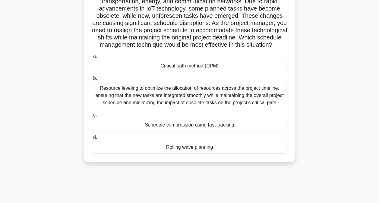
click at [155, 106] on div "Resource leveling to optimize the allocation of resources across the project ti…" at bounding box center [189, 95] width 195 height 27
click at [92, 80] on input "b. Resource leveling to optimize the allocation of resources across the project…" at bounding box center [92, 79] width 0 height 4
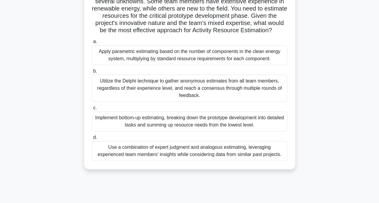
click at [134, 161] on div "Use a combination of expert judgment and analogous estimating, leveraging exper…" at bounding box center [189, 151] width 195 height 20
click at [92, 140] on input "d. Use a combination of expert judgment and analogous estimating, leveraging ex…" at bounding box center [92, 138] width 0 height 4
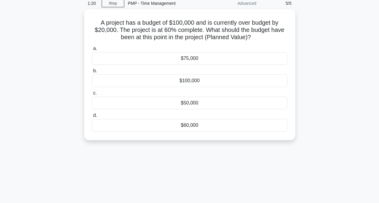
scroll to position [0, 0]
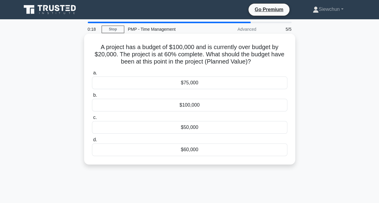
click at [184, 148] on div "$60,000" at bounding box center [189, 149] width 195 height 13
click at [92, 142] on input "d. $60,000" at bounding box center [92, 140] width 0 height 4
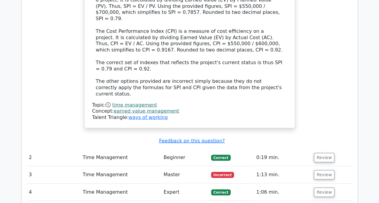
scroll to position [723, 0]
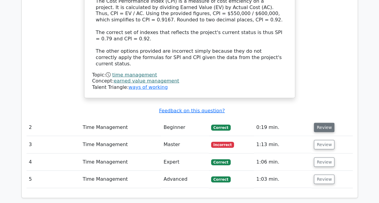
click at [322, 123] on button "Review" at bounding box center [324, 127] width 20 height 9
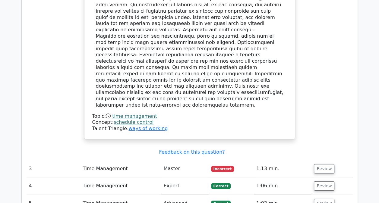
scroll to position [1024, 0]
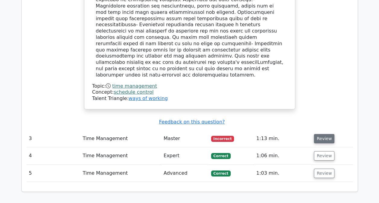
click at [322, 134] on button "Review" at bounding box center [324, 138] width 20 height 9
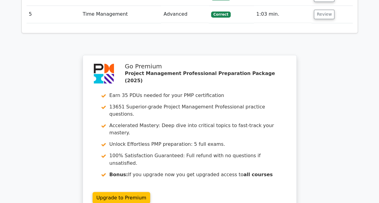
scroll to position [1578, 0]
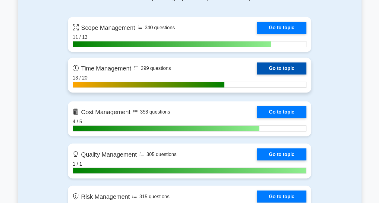
scroll to position [422, 0]
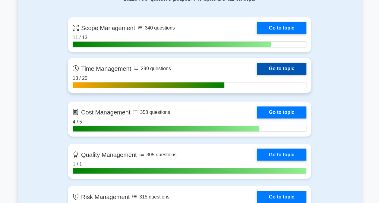
click at [276, 67] on link "Go to topic" at bounding box center [281, 69] width 49 height 12
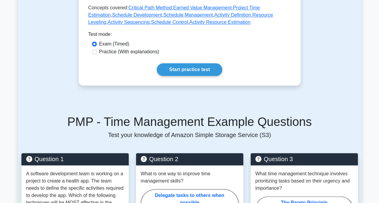
scroll to position [301, 0]
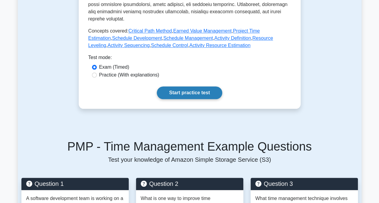
click at [191, 86] on link "Start practice test" at bounding box center [189, 92] width 65 height 13
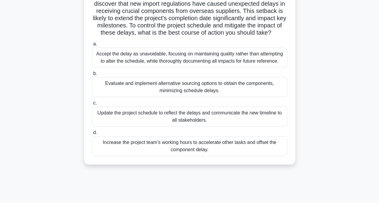
scroll to position [60, 0]
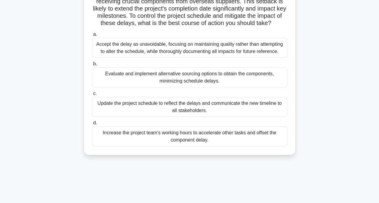
click at [249, 77] on div "Evaluate and implement alternative sourcing options to obtain the components, m…" at bounding box center [189, 77] width 195 height 20
click at [92, 66] on input "b. Evaluate and implement alternative sourcing options to obtain the components…" at bounding box center [92, 64] width 0 height 4
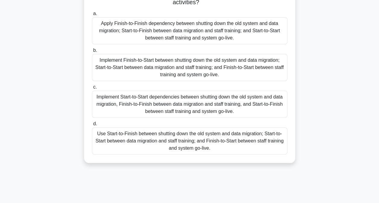
scroll to position [90, 0]
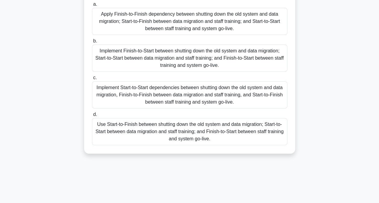
click at [157, 60] on div "Implement Finish-to-Start between shutting down the old system and data migrati…" at bounding box center [189, 58] width 195 height 27
click at [92, 43] on input "b. Implement Finish-to-Start between shutting down the old system and data migr…" at bounding box center [92, 41] width 0 height 4
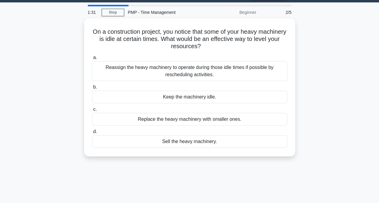
scroll to position [0, 0]
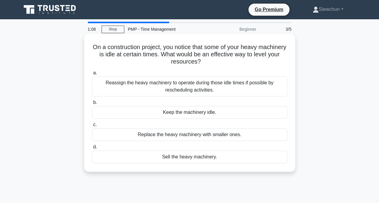
click at [184, 89] on div "Reassign the heavy machinery to operate during those idle times if possible by …" at bounding box center [189, 87] width 195 height 20
click at [92, 75] on input "a. Reassign the heavy machinery to operate during those idle times if possible …" at bounding box center [92, 73] width 0 height 4
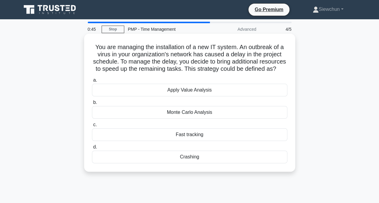
click at [202, 163] on div "Crashing" at bounding box center [189, 157] width 195 height 13
click at [92, 149] on input "d. Crashing" at bounding box center [92, 147] width 0 height 4
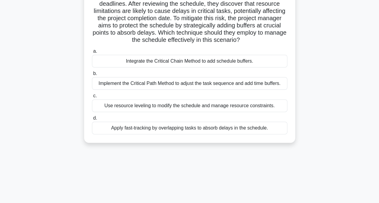
scroll to position [60, 0]
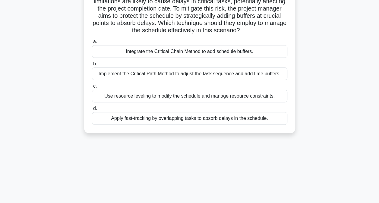
click at [174, 102] on div "Use resource leveling to modify the schedule and manage resource constraints." at bounding box center [189, 96] width 195 height 13
click at [92, 88] on input "c. Use resource leveling to modify the schedule and manage resource constraints." at bounding box center [92, 86] width 0 height 4
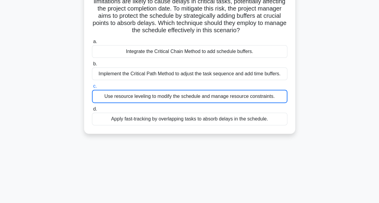
scroll to position [0, 0]
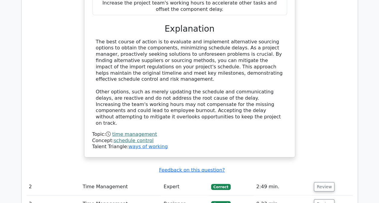
scroll to position [693, 0]
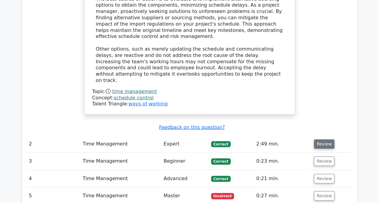
click at [322, 140] on button "Review" at bounding box center [324, 144] width 20 height 9
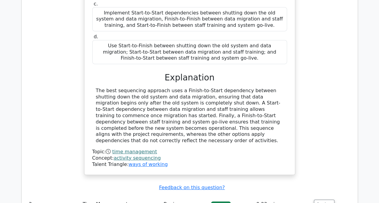
scroll to position [994, 0]
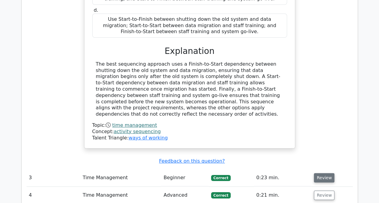
click at [324, 173] on button "Review" at bounding box center [324, 177] width 20 height 9
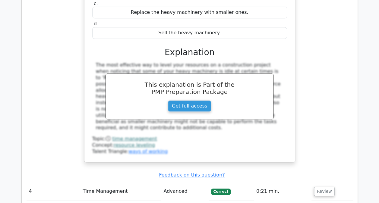
scroll to position [1296, 0]
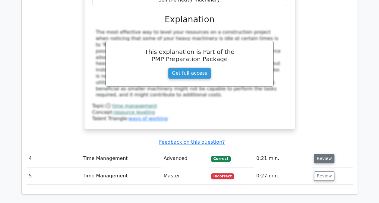
click at [320, 154] on button "Review" at bounding box center [324, 158] width 20 height 9
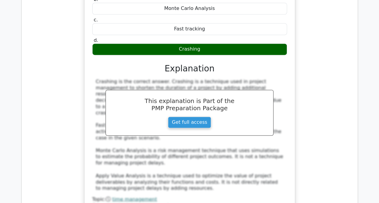
scroll to position [1627, 0]
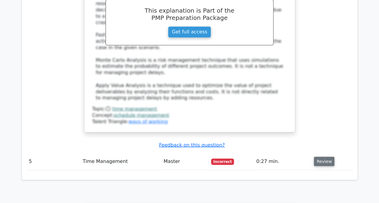
click at [319, 157] on button "Review" at bounding box center [324, 161] width 20 height 9
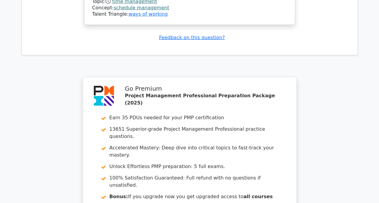
scroll to position [2071, 0]
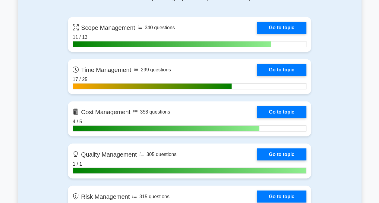
scroll to position [422, 0]
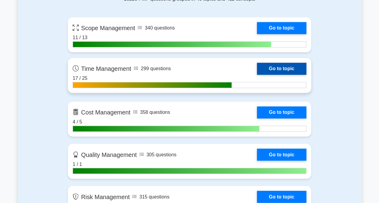
click at [275, 63] on link "Go to topic" at bounding box center [281, 69] width 49 height 12
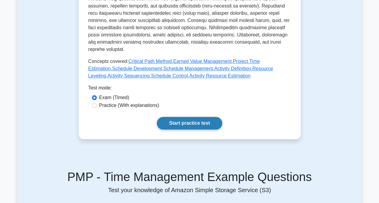
scroll to position [271, 0]
click at [181, 117] on link "Start practice test" at bounding box center [189, 123] width 65 height 13
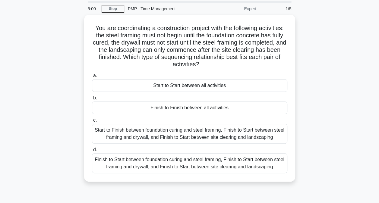
scroll to position [30, 0]
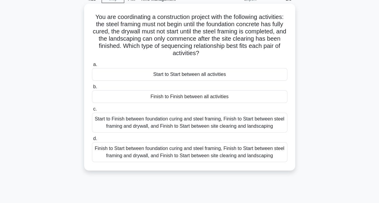
click at [156, 124] on div "Start to Finish between foundation curing and steel framing, Finish to Start be…" at bounding box center [189, 123] width 195 height 20
click at [92, 111] on input "c. Start to Finish between foundation curing and steel framing, Finish to Start…" at bounding box center [92, 109] width 0 height 4
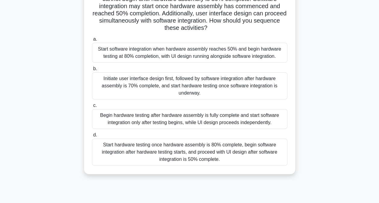
scroll to position [60, 0]
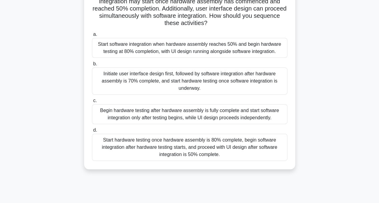
click at [219, 149] on div "Start hardware testing once hardware assembly is 80% complete, begin software i…" at bounding box center [189, 147] width 195 height 27
click at [92, 132] on input "d. Start hardware testing once hardware assembly is 80% complete, begin softwar…" at bounding box center [92, 130] width 0 height 4
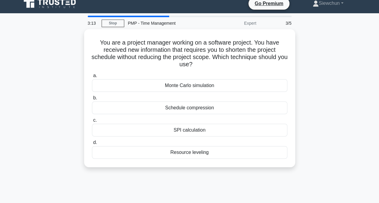
scroll to position [0, 0]
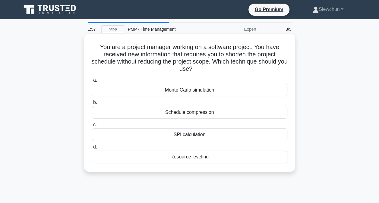
click at [186, 113] on div "Schedule compression" at bounding box center [189, 112] width 195 height 13
click at [92, 105] on input "b. Schedule compression" at bounding box center [92, 103] width 0 height 4
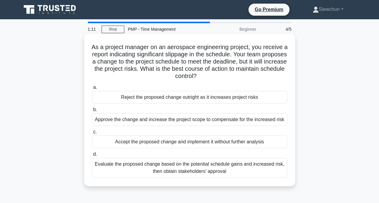
click at [183, 176] on div "Evaluate the proposed change based on the potential schedule gains and increase…" at bounding box center [189, 168] width 195 height 20
click at [92, 156] on input "d. Evaluate the proposed change based on the potential schedule gains and incre…" at bounding box center [92, 154] width 0 height 4
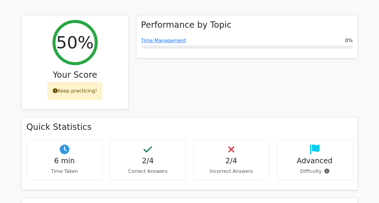
scroll to position [241, 0]
